Goal: Information Seeking & Learning: Check status

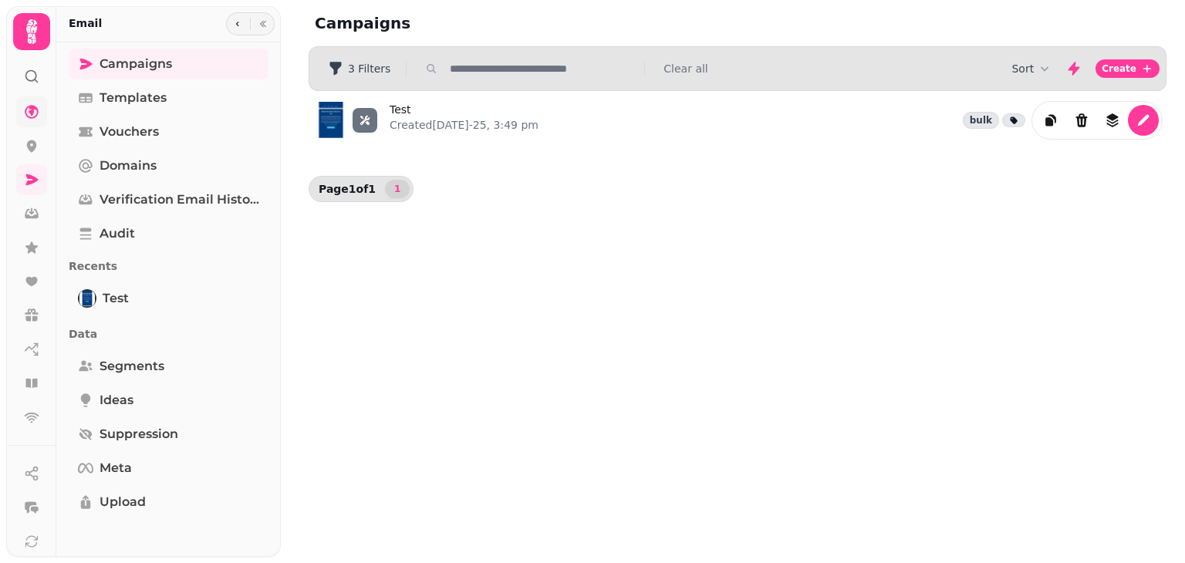
click at [32, 121] on link at bounding box center [31, 111] width 31 height 31
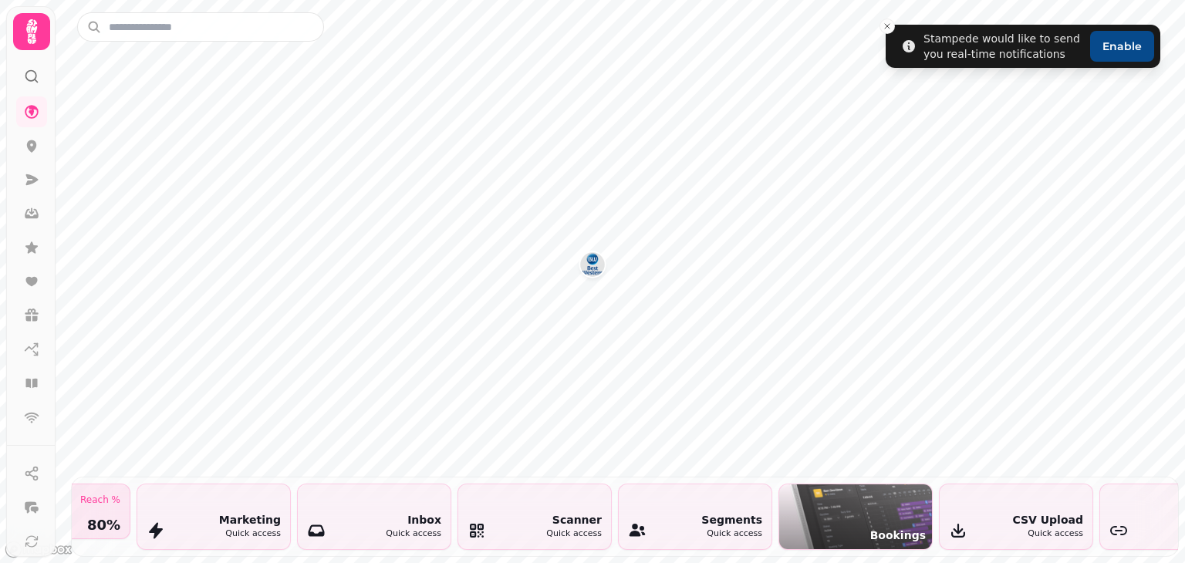
scroll to position [0, 1459]
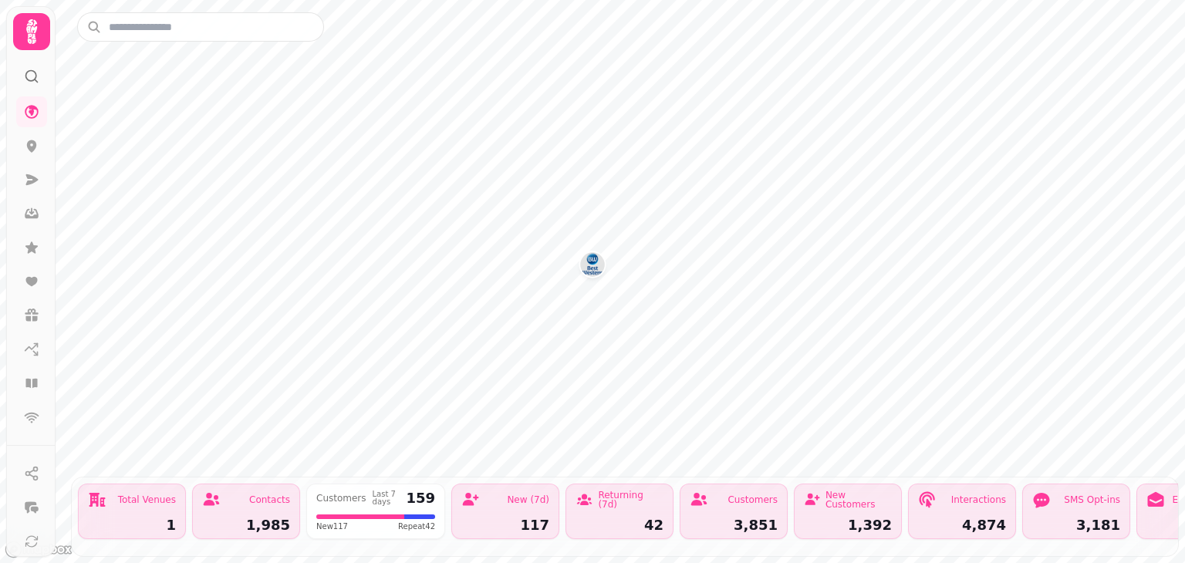
scroll to position [0, 1225]
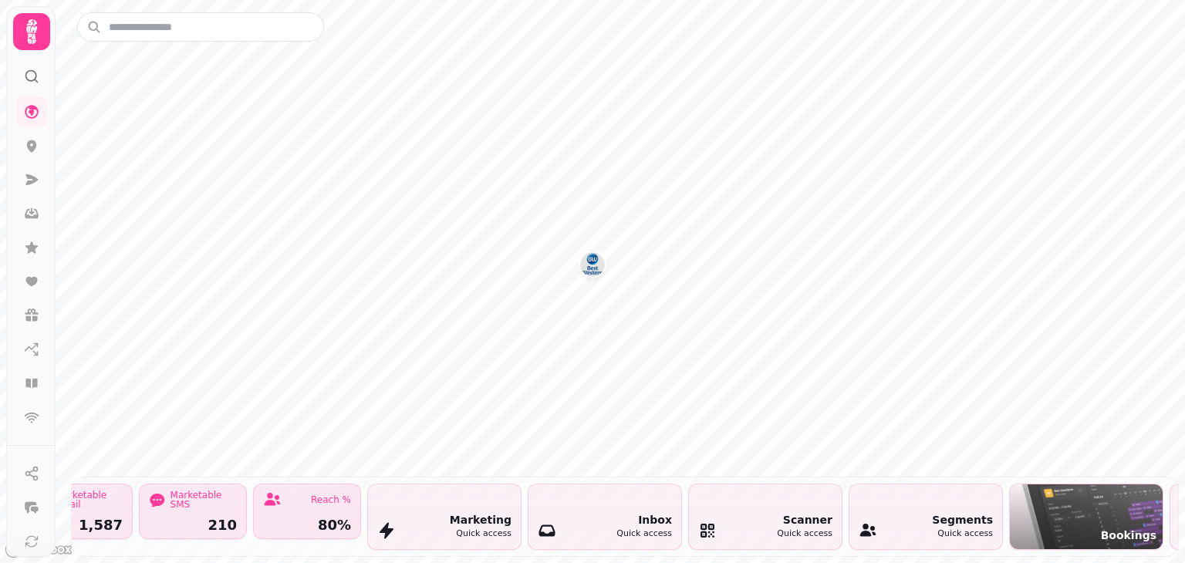
click at [917, 502] on div "Segments Quick access" at bounding box center [925, 516] width 153 height 65
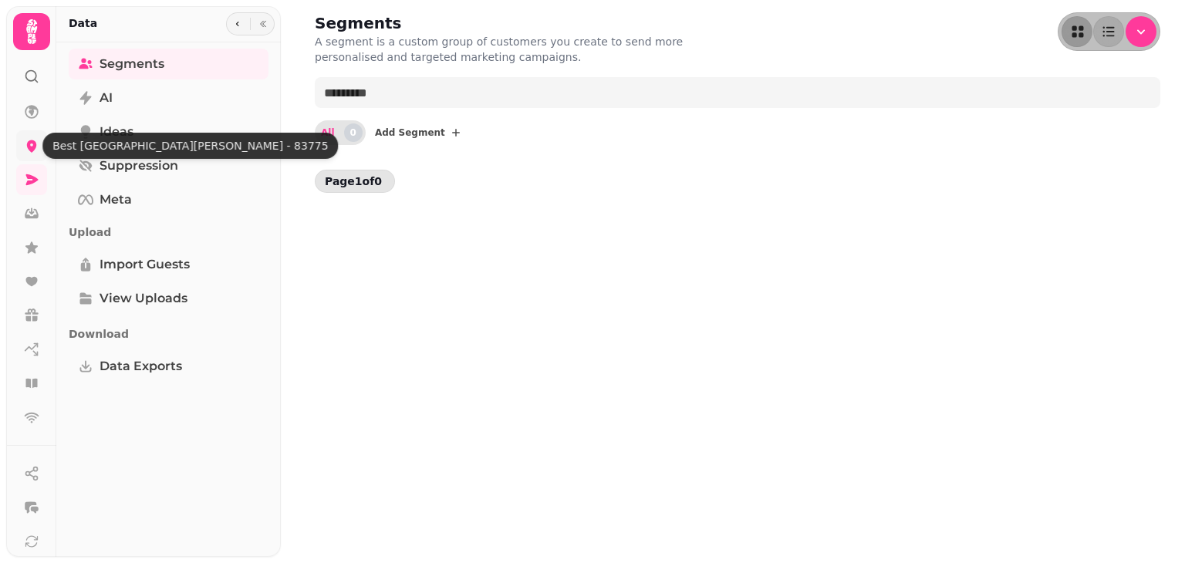
click at [30, 144] on icon at bounding box center [31, 145] width 15 height 15
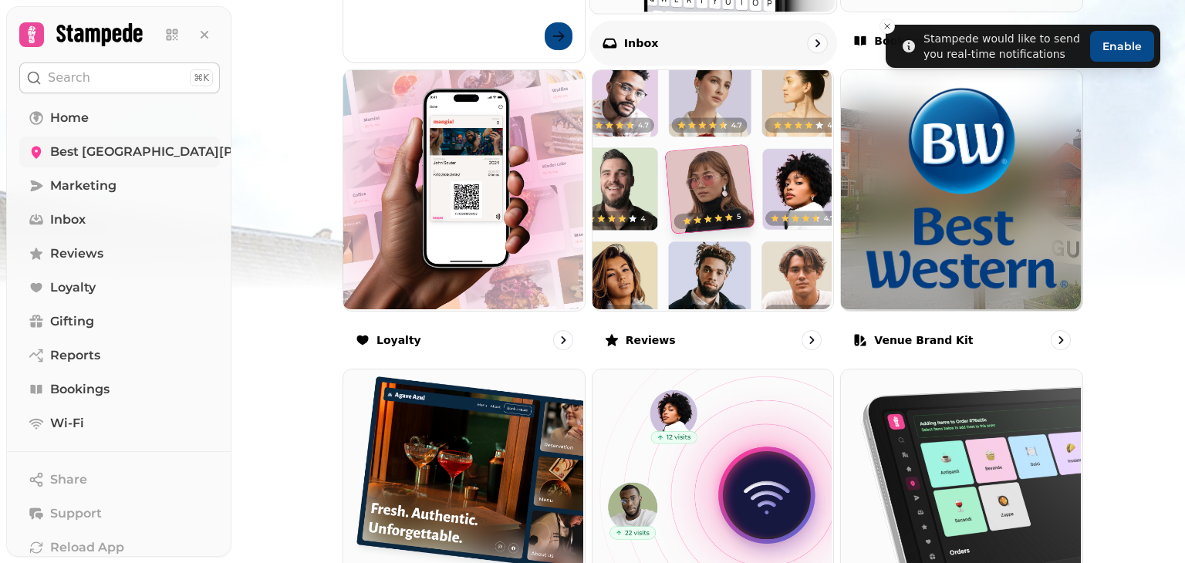
scroll to position [848, 0]
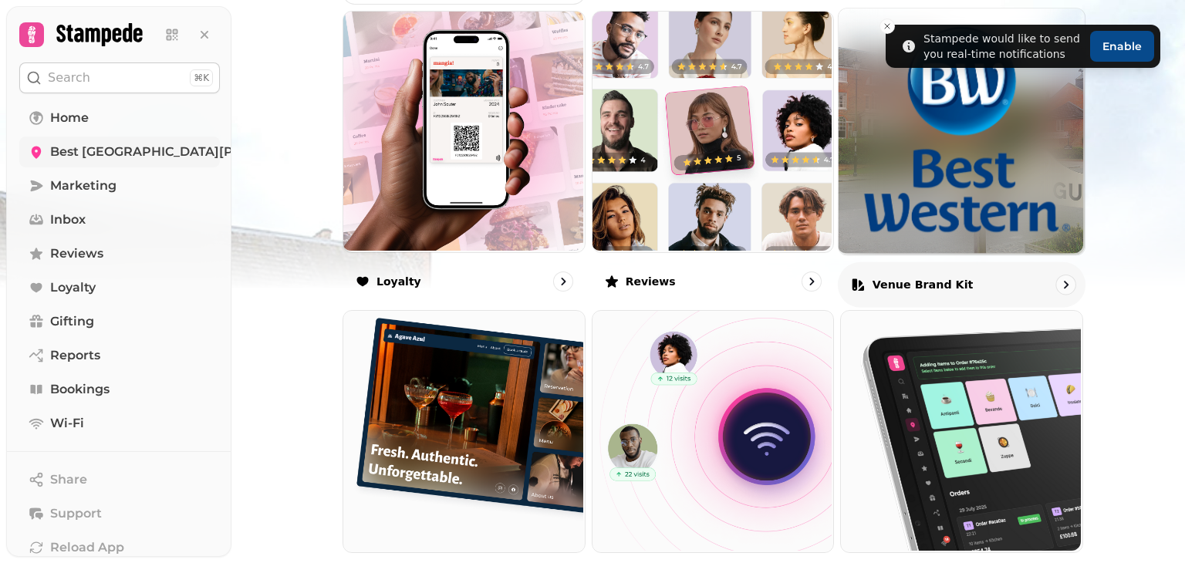
click at [935, 278] on p "Venue brand kit" at bounding box center [922, 283] width 101 height 15
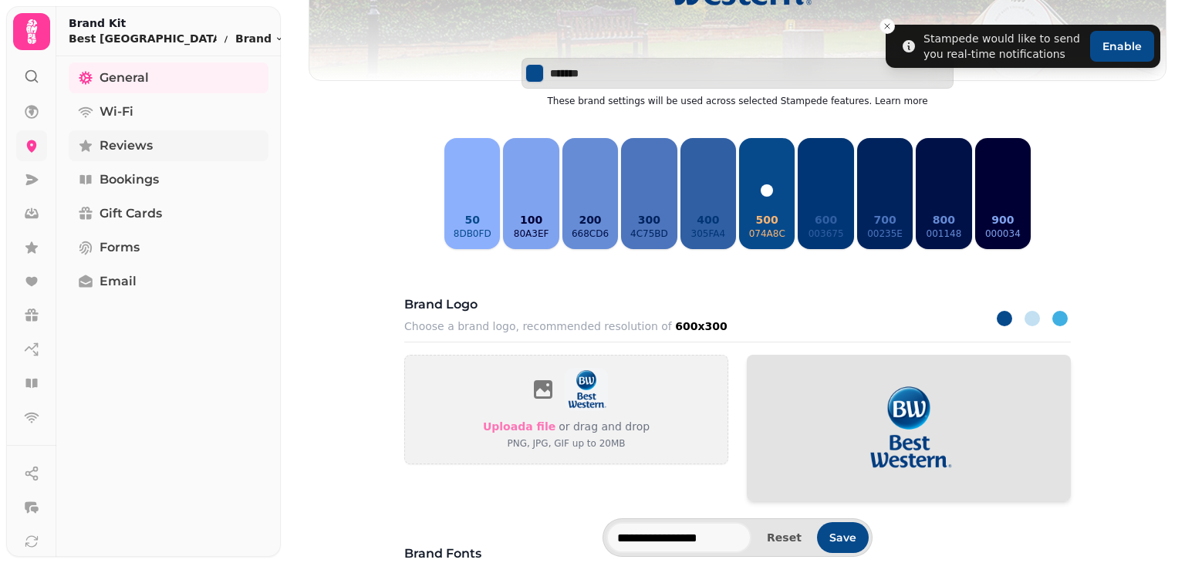
scroll to position [225, 0]
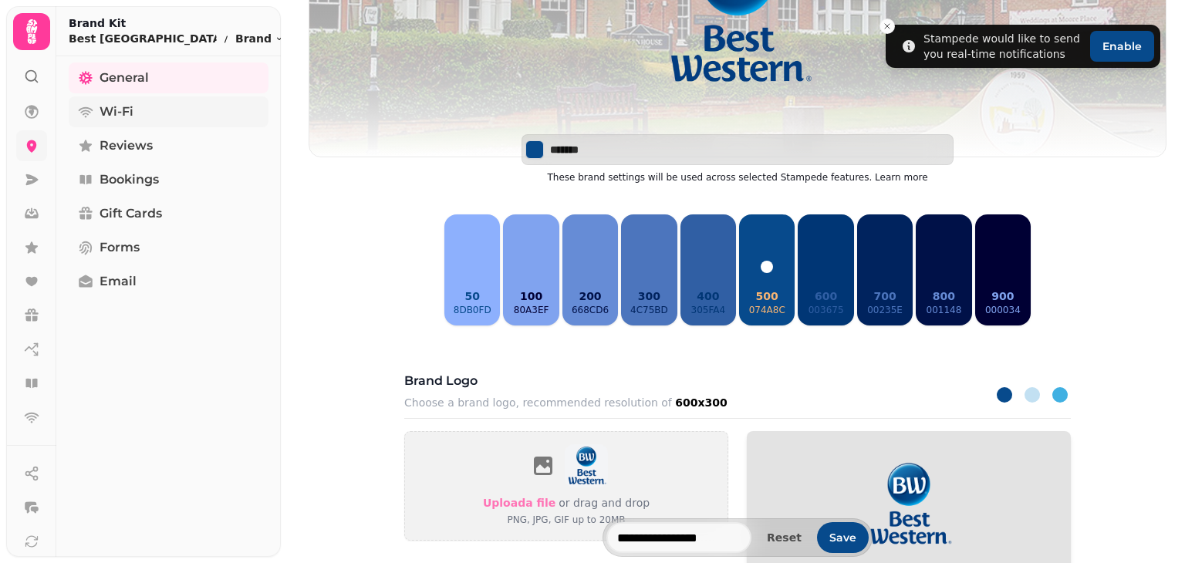
click at [147, 111] on link "Wi-Fi" at bounding box center [169, 111] width 200 height 31
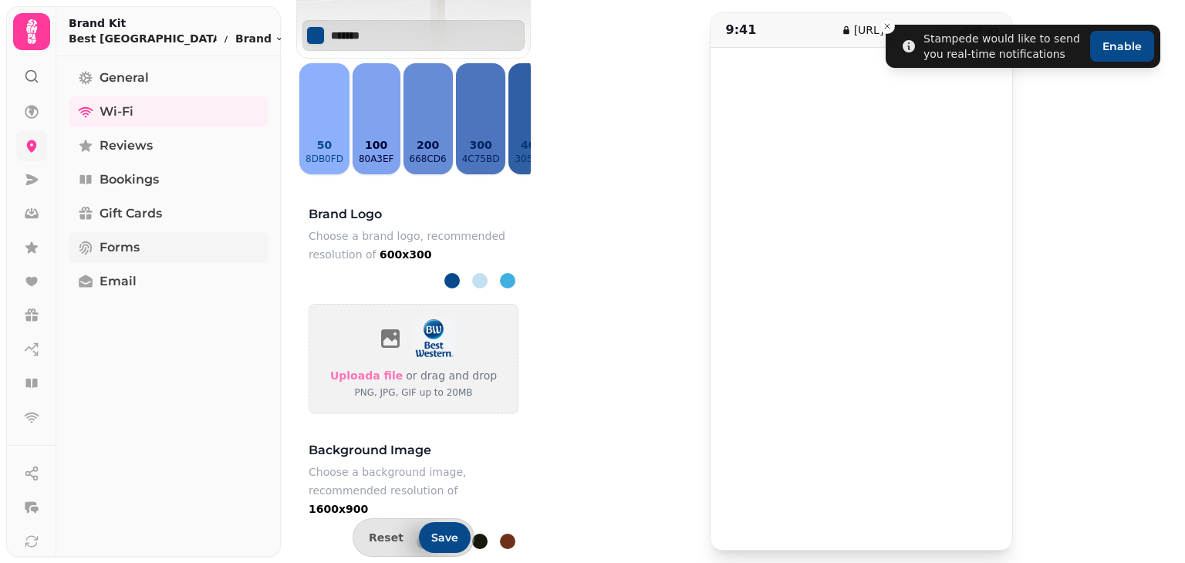
scroll to position [386, 0]
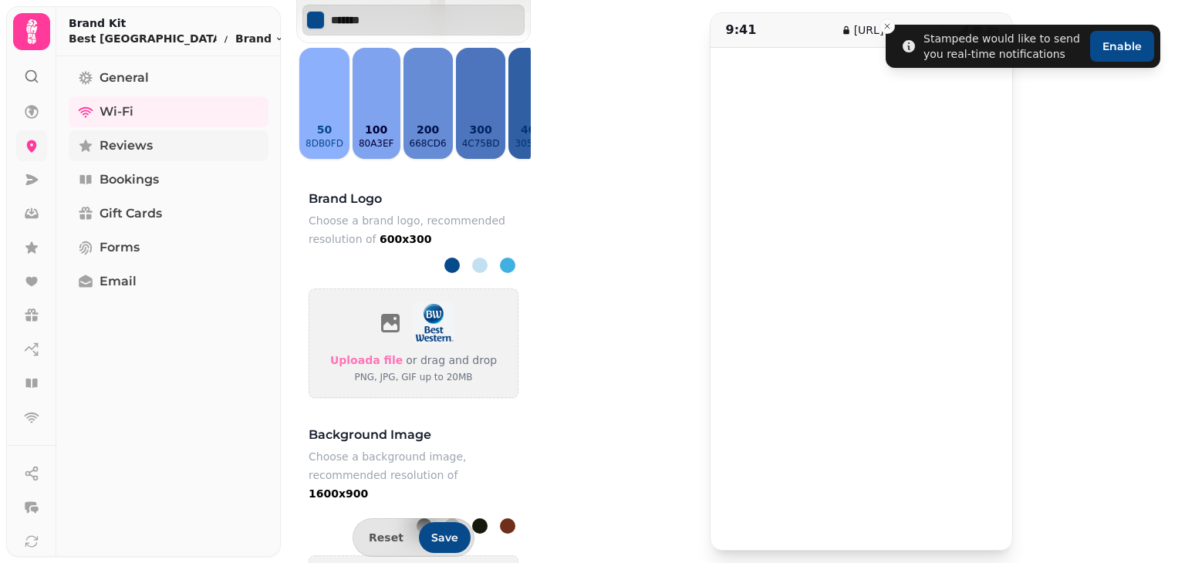
click at [125, 153] on span "Reviews" at bounding box center [125, 146] width 53 height 19
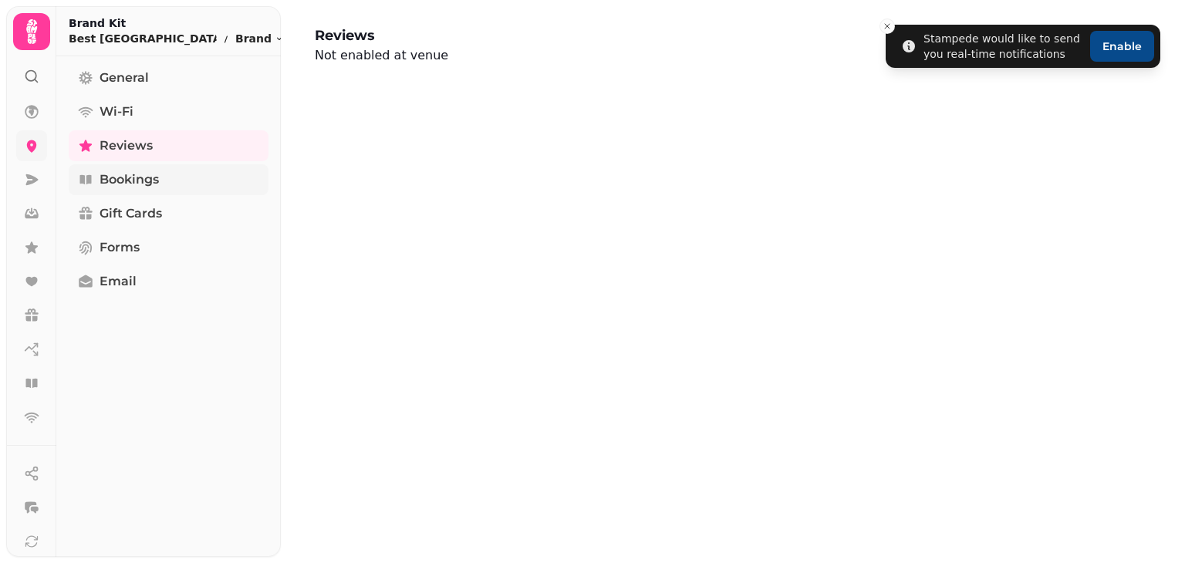
click at [168, 183] on link "Bookings" at bounding box center [169, 179] width 200 height 31
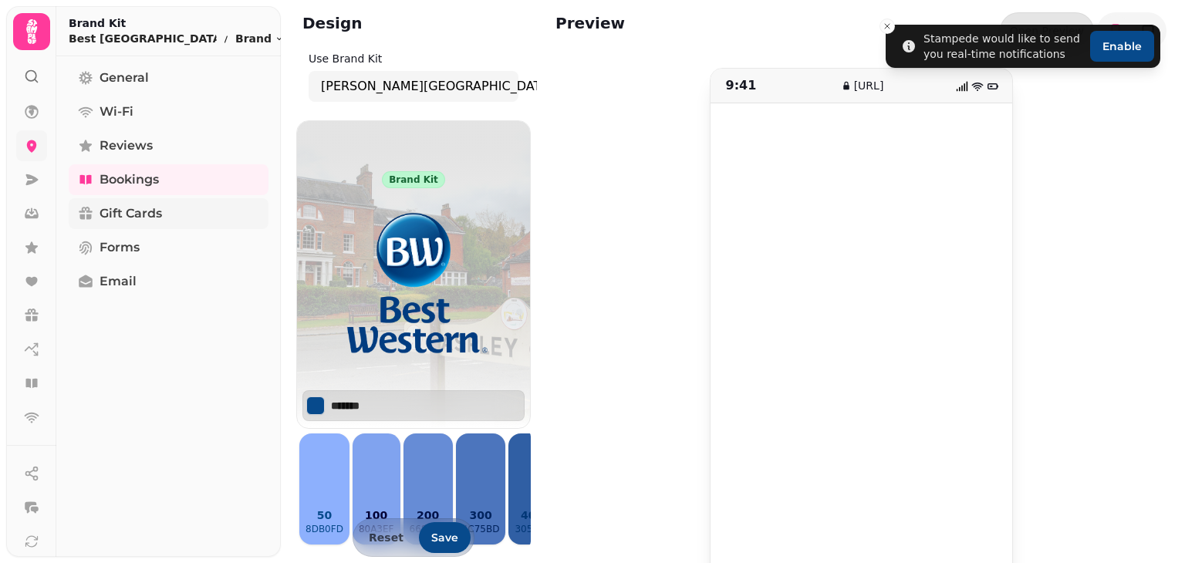
click at [137, 217] on span "Gift Cards" at bounding box center [130, 213] width 62 height 19
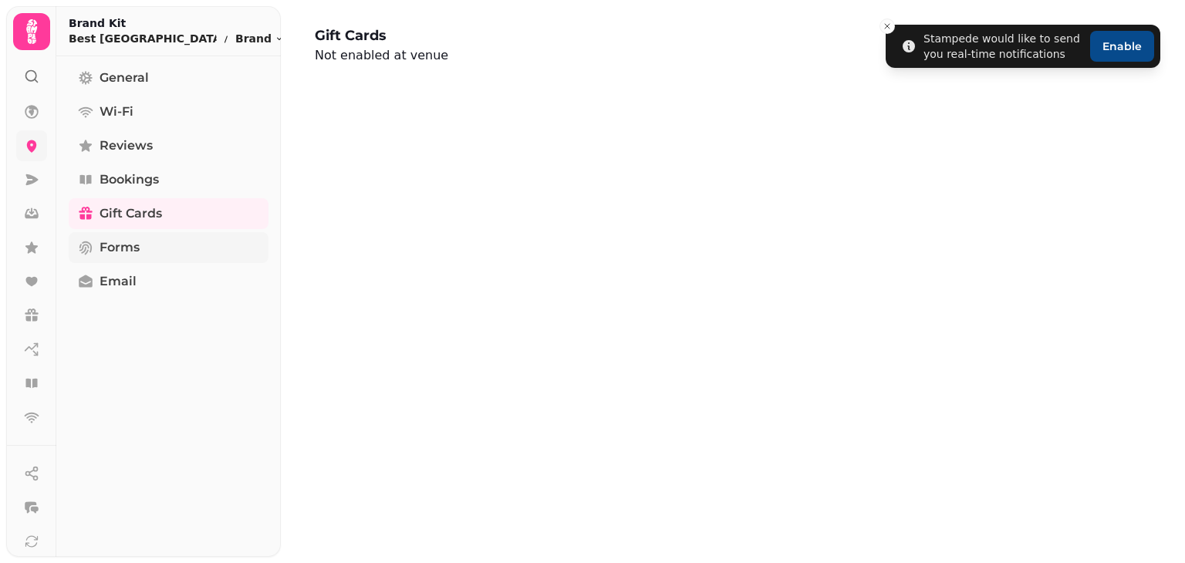
click at [146, 241] on link "Forms" at bounding box center [169, 247] width 200 height 31
click at [139, 278] on link "Email" at bounding box center [169, 281] width 200 height 31
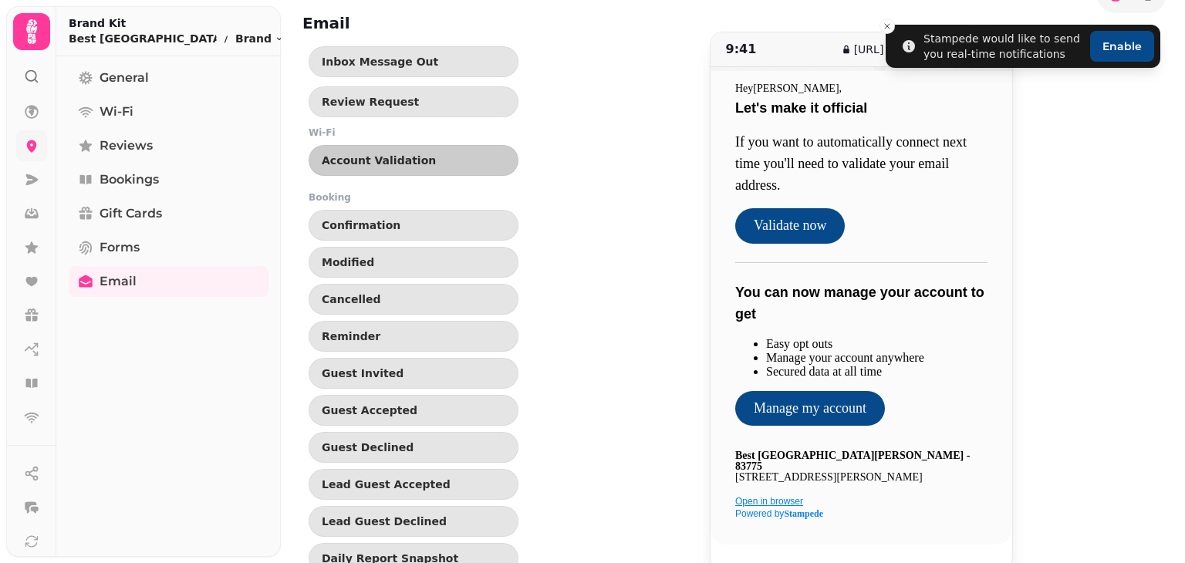
scroll to position [56, 0]
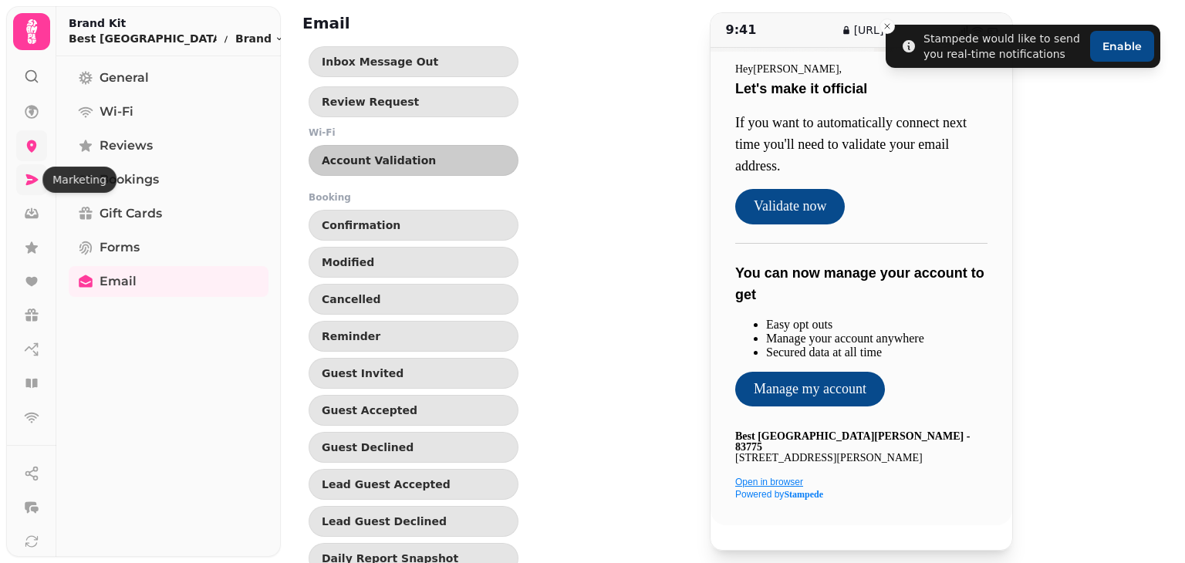
click at [36, 174] on icon at bounding box center [31, 179] width 15 height 15
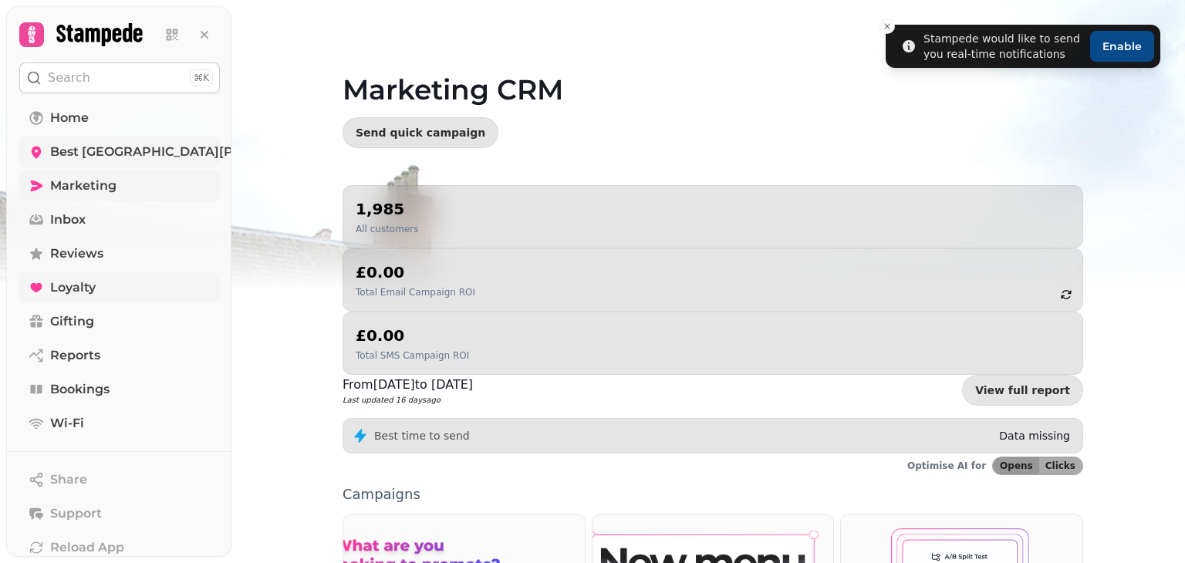
click at [89, 294] on span "Loyalty" at bounding box center [73, 287] width 46 height 19
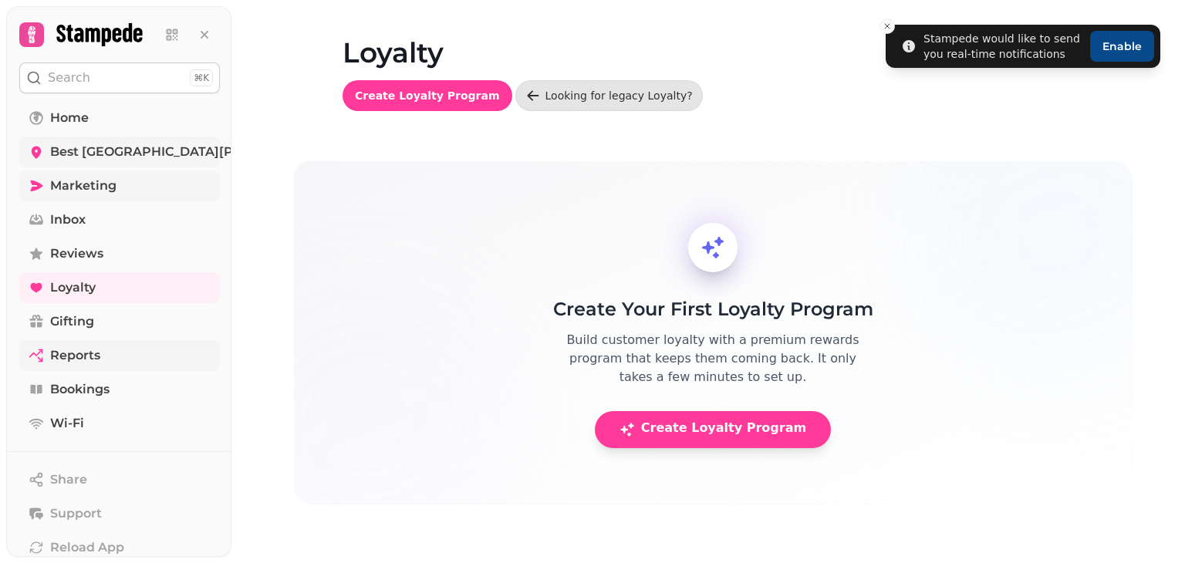
click at [89, 356] on span "Reports" at bounding box center [75, 355] width 50 height 19
select select "**"
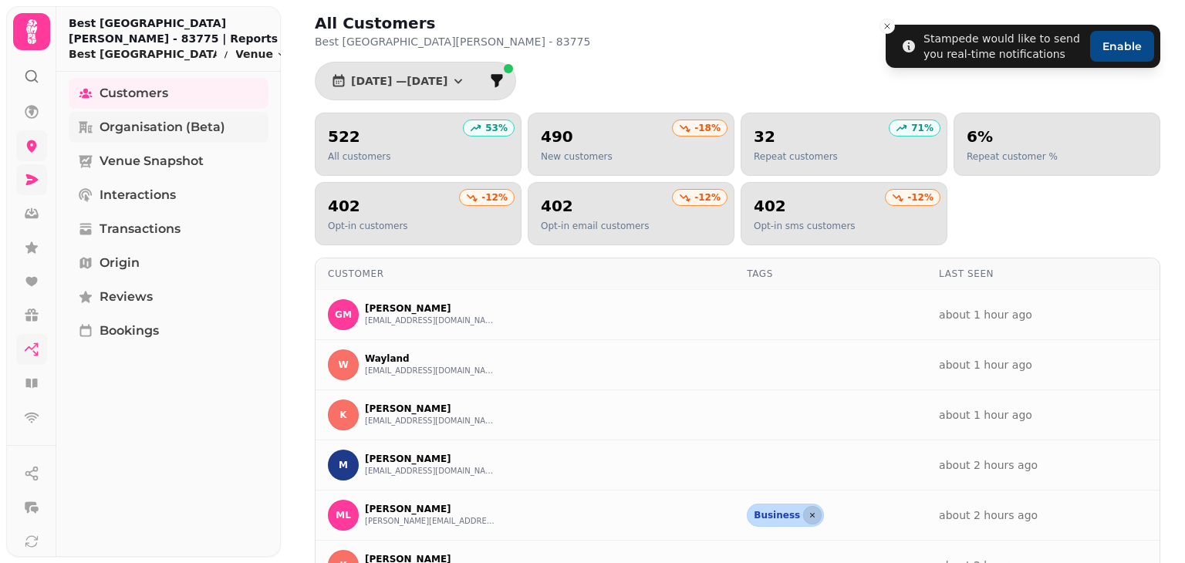
click at [143, 128] on span "Organisation (beta)" at bounding box center [162, 127] width 126 height 19
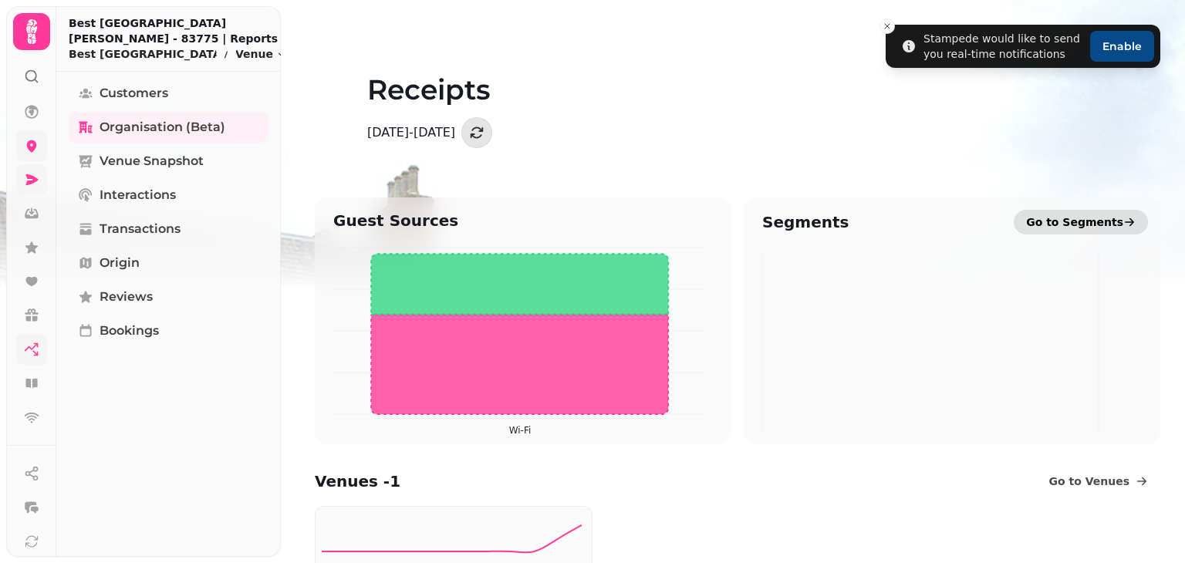
click at [1051, 220] on span "Go to Segments" at bounding box center [1074, 221] width 97 height 15
